Goal: Task Accomplishment & Management: Manage account settings

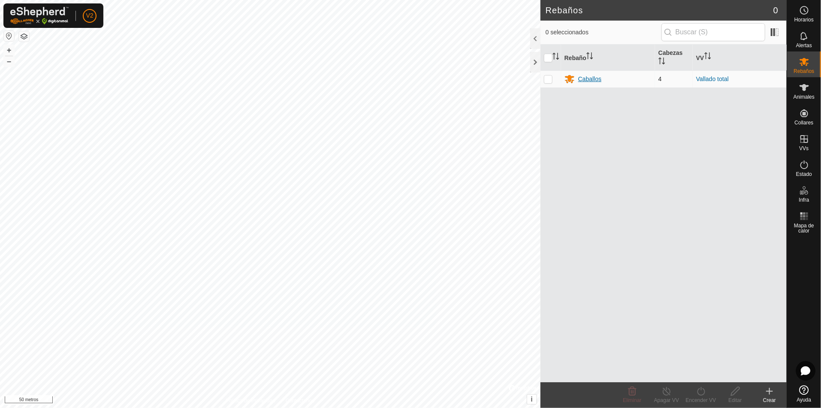
click at [589, 76] on font "Caballos" at bounding box center [589, 79] width 23 height 7
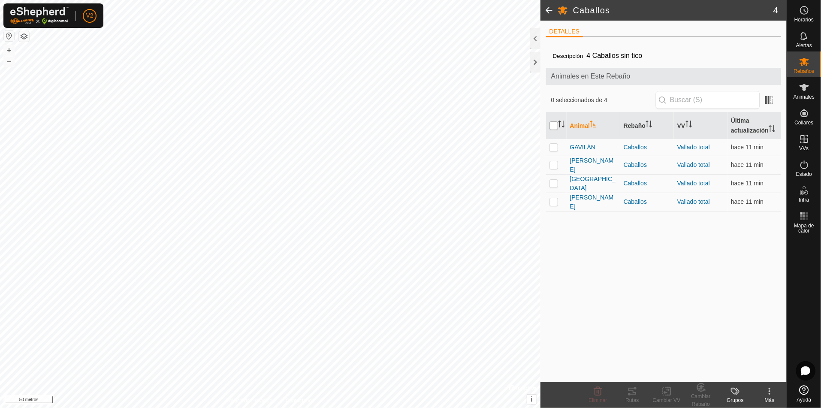
click at [552, 125] on input "checkbox" at bounding box center [554, 125] width 9 height 9
checkbox input "true"
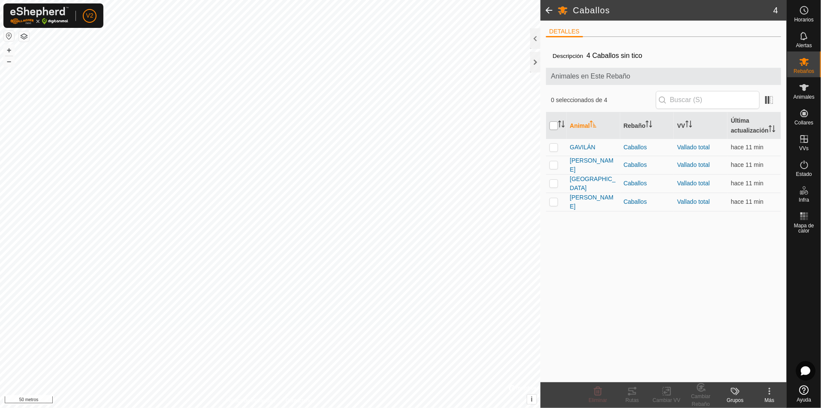
checkbox input "true"
click at [627, 391] on icon at bounding box center [632, 391] width 10 height 10
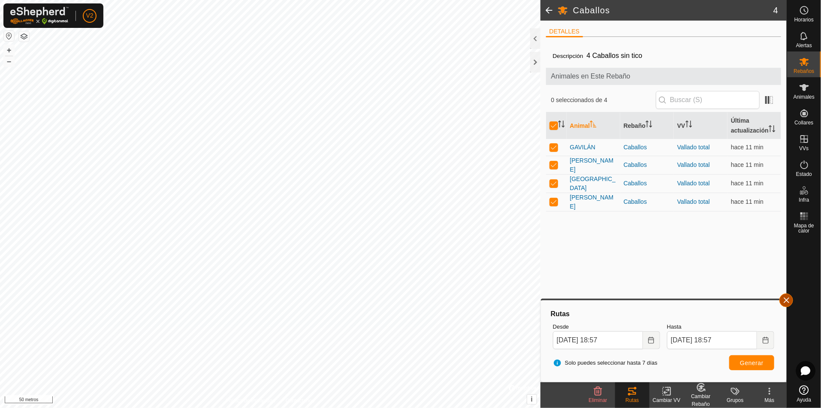
click at [789, 305] on button "button" at bounding box center [787, 300] width 14 height 14
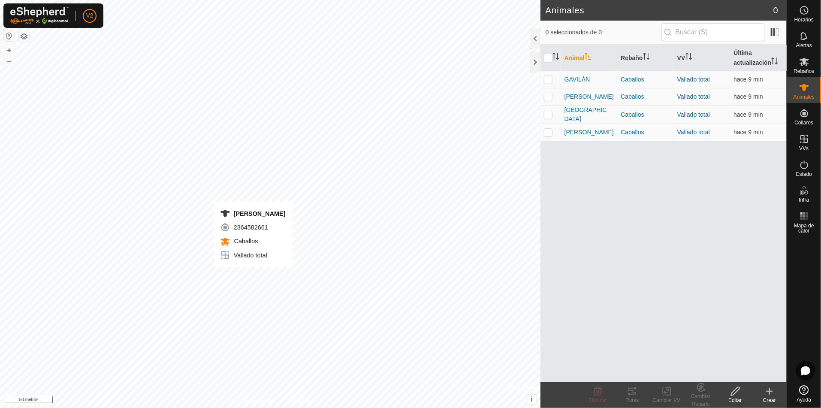
checkbox input "true"
